Goal: Task Accomplishment & Management: Use online tool/utility

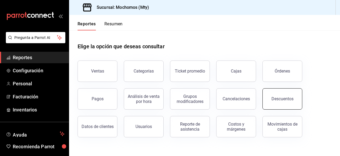
click at [281, 95] on button "Descuentos" at bounding box center [283, 98] width 40 height 21
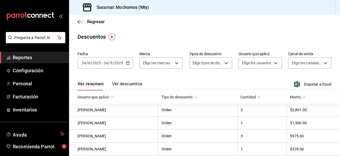
click at [125, 62] on div "[DATE] [DATE] - [DATE] [DATE]" at bounding box center [106, 62] width 56 height 11
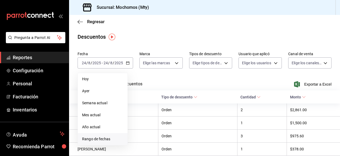
click at [88, 139] on span "Rango de fechas" at bounding box center [102, 139] width 41 height 6
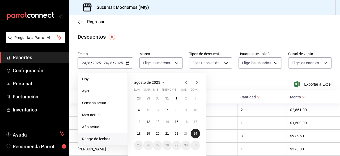
click at [195, 134] on abbr "24" at bounding box center [195, 133] width 3 height 4
click at [195, 133] on abbr "24" at bounding box center [195, 133] width 3 height 4
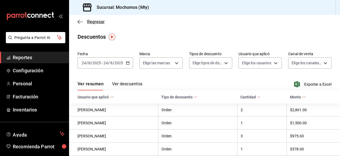
click at [81, 21] on icon "button" at bounding box center [80, 21] width 5 height 5
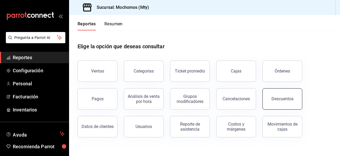
click at [266, 97] on button "Descuentos" at bounding box center [283, 98] width 40 height 21
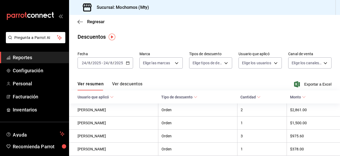
click at [117, 61] on input "2025" at bounding box center [118, 63] width 9 height 4
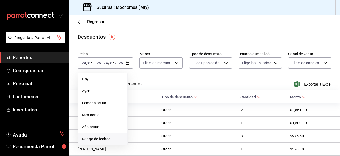
click at [94, 139] on span "Rango de fechas" at bounding box center [102, 139] width 41 height 6
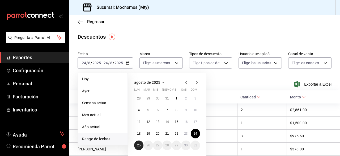
click at [139, 145] on abbr "25" at bounding box center [138, 145] width 3 height 4
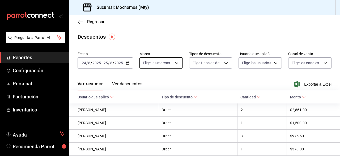
click at [176, 64] on body "Pregunta a Parrot AI Reportes Configuración Personal Facturación Inventarios Ay…" at bounding box center [170, 78] width 340 height 156
click at [145, 84] on input "checkbox" at bounding box center [144, 83] width 5 height 5
checkbox input "true"
type input "b352ad34-a903-4246-b8b1-197398375429"
checkbox input "true"
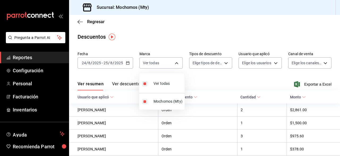
click at [225, 63] on div at bounding box center [170, 78] width 340 height 156
click at [225, 63] on body "Pregunta a Parrot AI Reportes Configuración Personal Facturación Inventarios Ay…" at bounding box center [170, 78] width 340 height 156
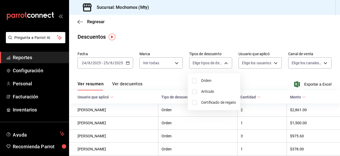
click at [193, 81] on input "checkbox" at bounding box center [194, 80] width 5 height 5
checkbox input "true"
type input "ORDER"
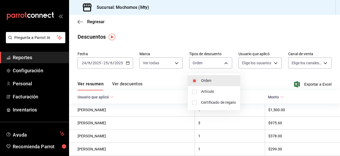
click at [195, 91] on input "checkbox" at bounding box center [194, 91] width 5 height 5
checkbox input "true"
type input "ORDER,ORDER_ITEM"
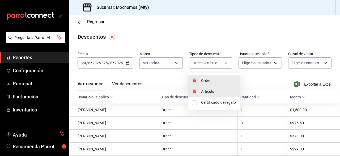
click at [195, 104] on input "checkbox" at bounding box center [194, 102] width 5 height 5
checkbox input "true"
type input "ORDER,ORDER_ITEM,CARD_REWARD"
click at [272, 61] on div at bounding box center [170, 78] width 340 height 156
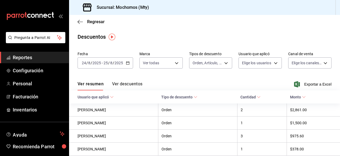
click at [272, 61] on body "Pregunta a Parrot AI Reportes Configuración Personal Facturación Inventarios Ay…" at bounding box center [170, 78] width 340 height 156
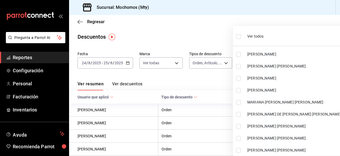
click at [240, 36] on input "checkbox" at bounding box center [238, 36] width 5 height 5
checkbox input "true"
type input "418a12c8-821a-463c-b34b-cd55b362b414,467feb36-073b-4207-8b89-0e764e67df31,25cab…"
checkbox input "true"
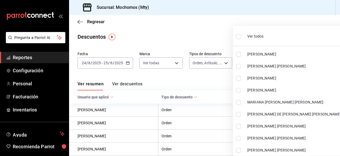
checkbox input "true"
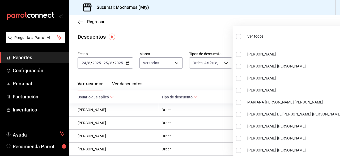
checkbox input "true"
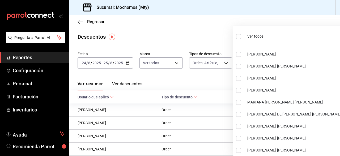
checkbox input "true"
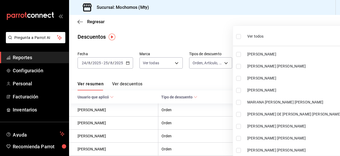
checkbox input "true"
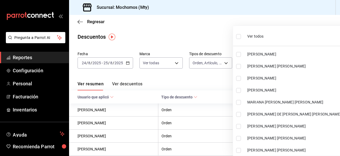
checkbox input "true"
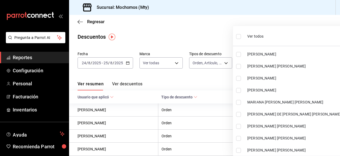
checkbox input "true"
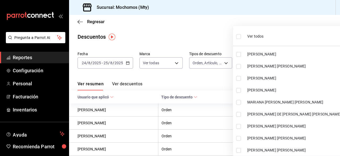
checkbox input "true"
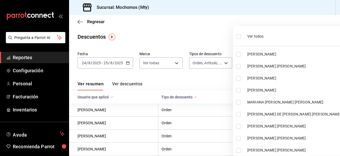
checkbox input "true"
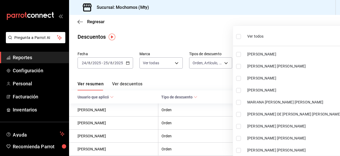
checkbox input "true"
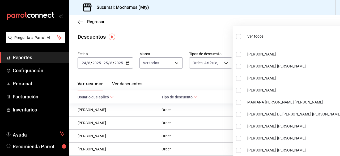
checkbox input "true"
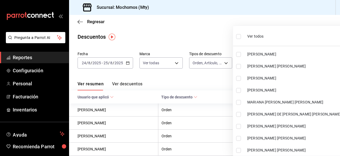
checkbox input "true"
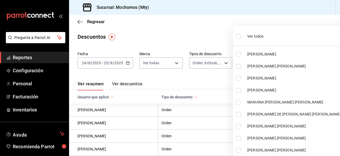
checkbox input "true"
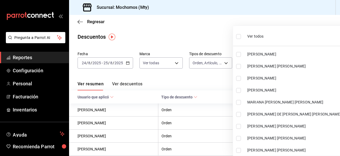
checkbox input "true"
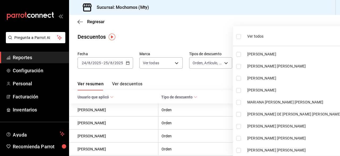
checkbox input "true"
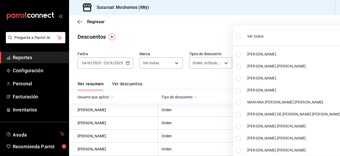
checkbox input "true"
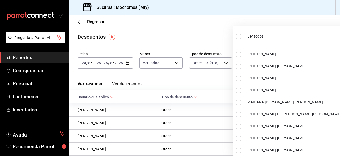
checkbox input "true"
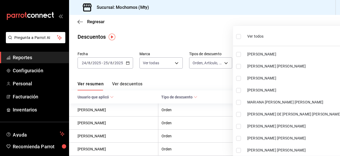
checkbox input "true"
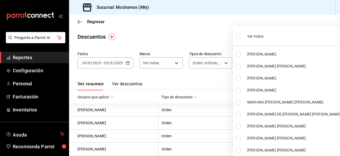
checkbox input "true"
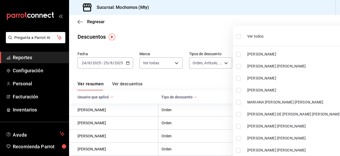
checkbox input "true"
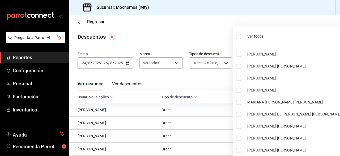
checkbox input "true"
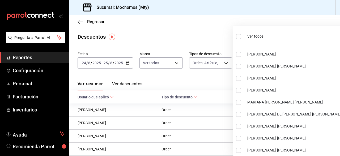
checkbox input "true"
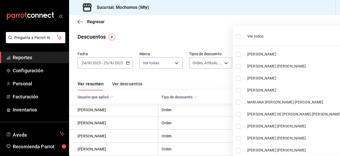
checkbox input "true"
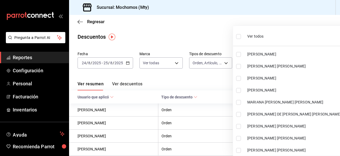
checkbox input "true"
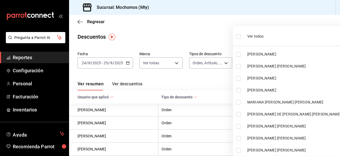
checkbox input "true"
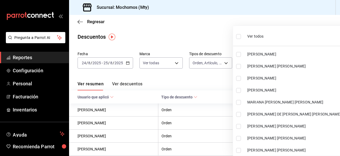
checkbox input "true"
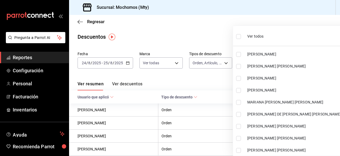
checkbox input "true"
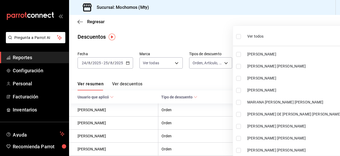
checkbox input "true"
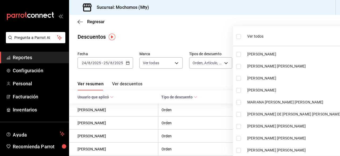
checkbox input "true"
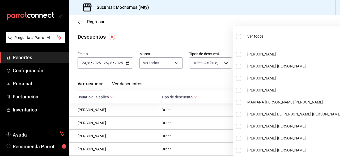
checkbox input "true"
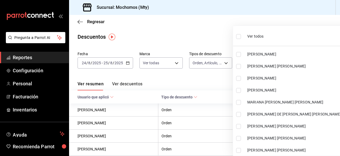
checkbox input "true"
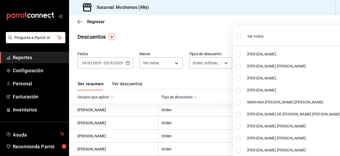
checkbox input "true"
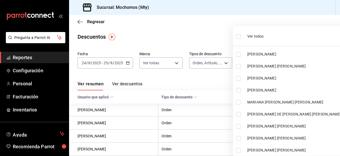
checkbox input "true"
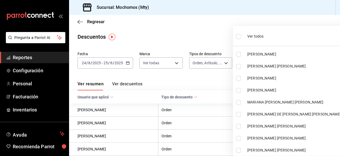
checkbox input "true"
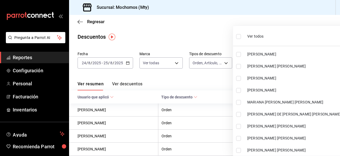
checkbox input "true"
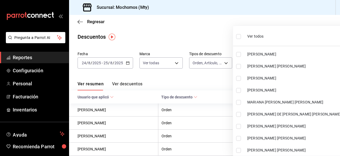
checkbox input "true"
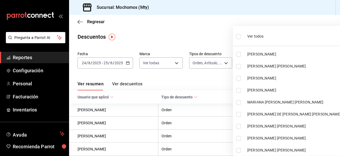
checkbox input "true"
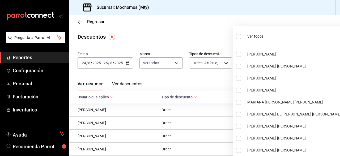
checkbox input "true"
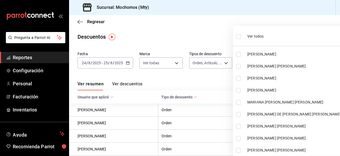
checkbox input "true"
click at [223, 35] on div at bounding box center [170, 78] width 340 height 156
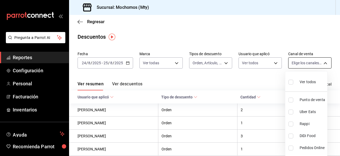
click at [322, 62] on body "Pregunta a Parrot AI Reportes Configuración Personal Facturación Inventarios Ay…" at bounding box center [170, 78] width 340 height 156
click at [291, 81] on input "checkbox" at bounding box center [291, 81] width 5 height 5
click at [200, 34] on div at bounding box center [170, 78] width 340 height 156
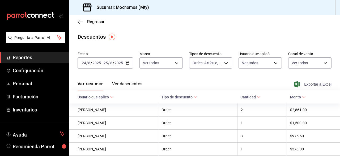
click at [294, 85] on icon "button" at bounding box center [297, 84] width 6 height 6
click at [77, 23] on div "Regresar" at bounding box center [204, 22] width 271 height 14
click at [79, 23] on icon "button" at bounding box center [80, 21] width 5 height 5
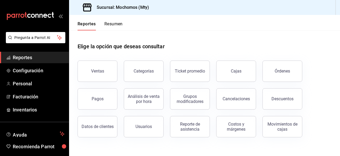
click at [78, 22] on button "Reportes" at bounding box center [87, 25] width 18 height 9
click at [79, 23] on button "Reportes" at bounding box center [87, 25] width 18 height 9
click at [95, 72] on div "Ventas" at bounding box center [97, 70] width 13 height 5
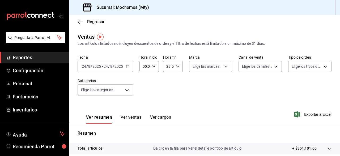
click at [127, 66] on \(Stroke\) "button" at bounding box center [127, 66] width 3 height 0
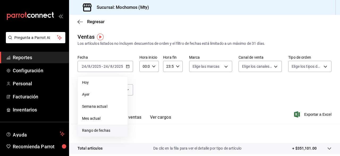
click at [88, 129] on span "Rango de fechas" at bounding box center [102, 130] width 41 height 6
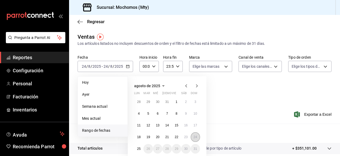
click at [196, 135] on abbr "24" at bounding box center [195, 137] width 3 height 4
click at [140, 148] on abbr "25" at bounding box center [138, 148] width 3 height 4
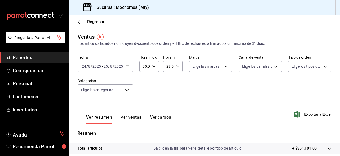
click at [155, 62] on div "00:00 Hora inicio" at bounding box center [149, 66] width 19 height 11
click at [144, 107] on span "02" at bounding box center [143, 105] width 1 height 4
click at [144, 107] on span "12" at bounding box center [143, 105] width 1 height 4
click at [224, 66] on div at bounding box center [170, 78] width 340 height 156
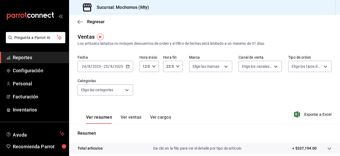
click at [224, 66] on body "Pregunta a Parrot AI Reportes Configuración Personal Facturación Inventarios Ay…" at bounding box center [170, 78] width 340 height 156
click at [194, 87] on input "checkbox" at bounding box center [193, 87] width 5 height 5
click at [271, 67] on div at bounding box center [170, 78] width 340 height 156
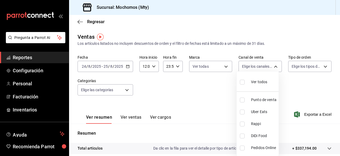
click at [271, 67] on body "Pregunta a Parrot AI Reportes Configuración Personal Facturación Inventarios Ay…" at bounding box center [170, 78] width 340 height 156
click at [242, 83] on input "checkbox" at bounding box center [242, 81] width 5 height 5
click at [321, 63] on div at bounding box center [170, 78] width 340 height 156
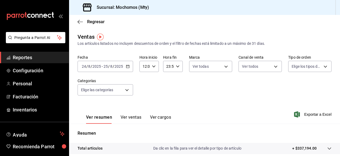
click at [321, 63] on body "Pregunta a Parrot AI Reportes Configuración Personal Facturación Inventarios Ay…" at bounding box center [170, 78] width 340 height 156
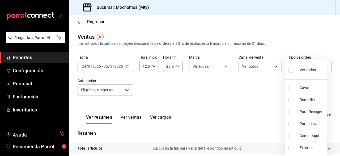
click at [290, 71] on input "checkbox" at bounding box center [291, 70] width 5 height 5
click at [124, 88] on div at bounding box center [170, 78] width 340 height 156
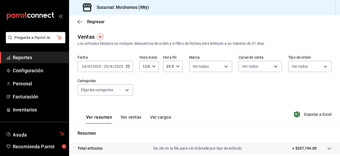
click at [124, 88] on body "Pregunta a Parrot AI Reportes Configuración Personal Facturación Inventarios Ay…" at bounding box center [170, 78] width 340 height 156
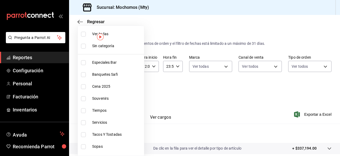
click at [83, 32] on input "checkbox" at bounding box center [83, 34] width 5 height 5
click at [212, 30] on div at bounding box center [170, 78] width 340 height 156
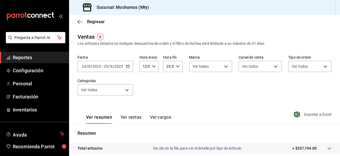
click at [298, 112] on span "Exportar a Excel" at bounding box center [313, 114] width 36 height 6
click at [233, 21] on div "Regresar" at bounding box center [204, 22] width 271 height 14
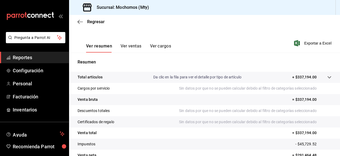
scroll to position [69, 0]
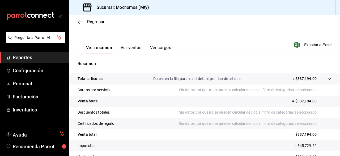
click at [216, 79] on p "Da clic en la fila para ver el detalle por tipo de artículo" at bounding box center [197, 79] width 88 height 6
